Goal: Register for event/course

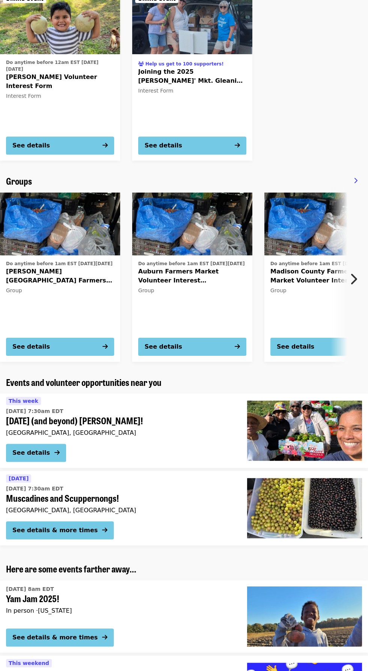
scroll to position [429, 0]
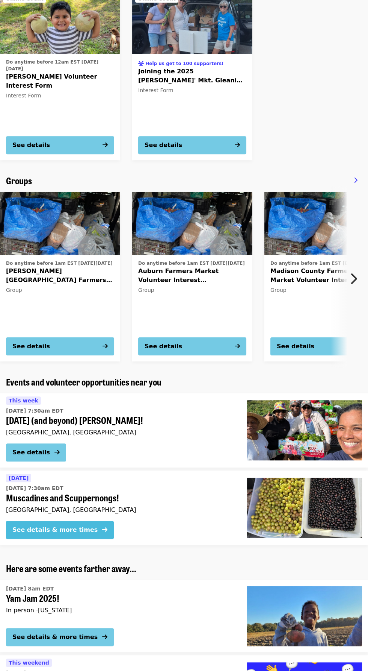
click at [70, 530] on div "See details & more times" at bounding box center [54, 529] width 85 height 9
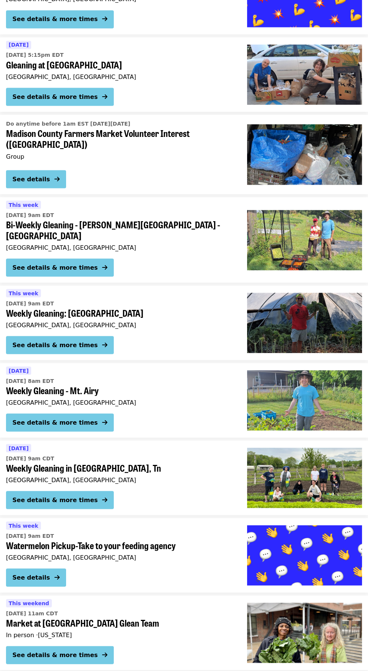
scroll to position [2016, 0]
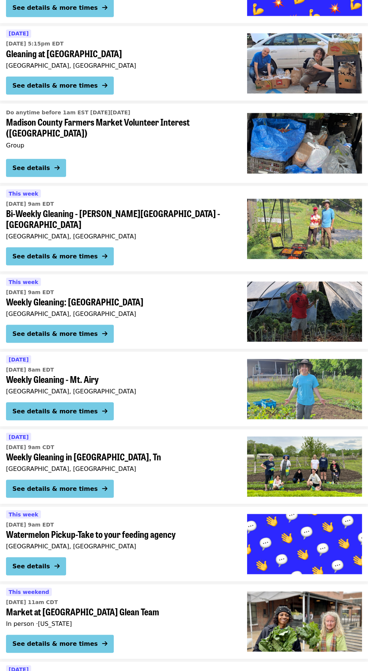
click at [322, 447] on img at bounding box center [304, 466] width 115 height 60
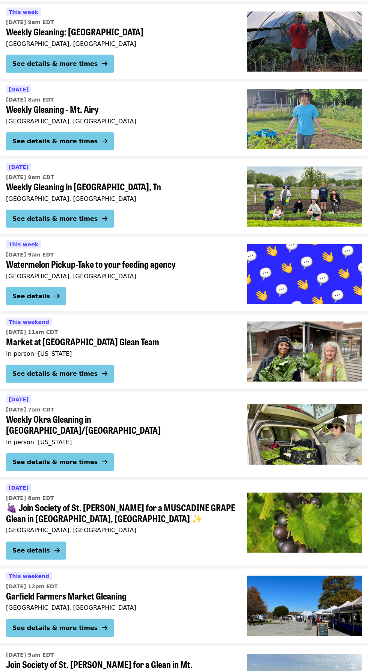
scroll to position [2368, 0]
